Goal: Task Accomplishment & Management: Manage account settings

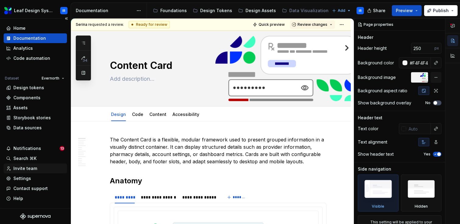
click at [28, 168] on div "Invite team" at bounding box center [25, 169] width 24 height 6
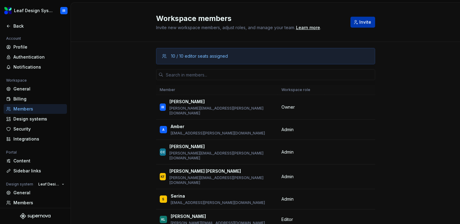
click at [366, 23] on span "Invite" at bounding box center [365, 22] width 12 height 6
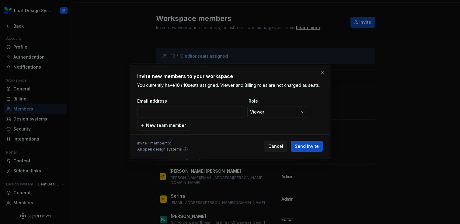
type input "[PERSON_NAME][EMAIL_ADDRESS][DOMAIN_NAME]"
click at [316, 146] on span "Send invite" at bounding box center [307, 146] width 24 height 6
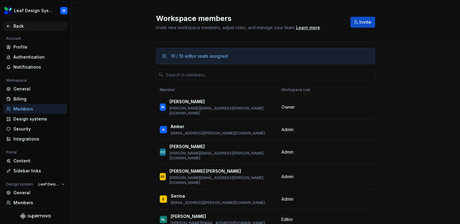
click at [19, 25] on div "Back" at bounding box center [38, 26] width 51 height 6
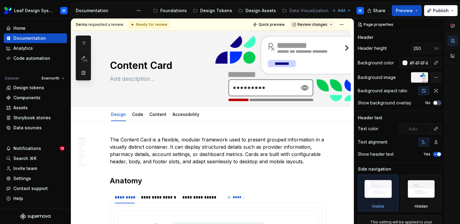
type textarea "*"
